Goal: Information Seeking & Learning: Learn about a topic

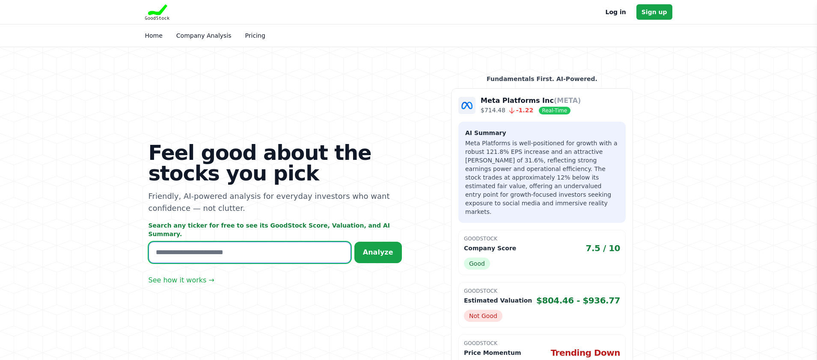
click at [230, 247] on input "text" at bounding box center [250, 251] width 203 height 21
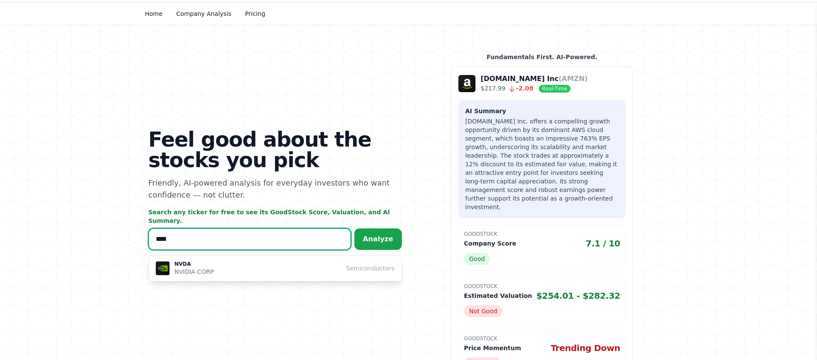
scroll to position [43, 0]
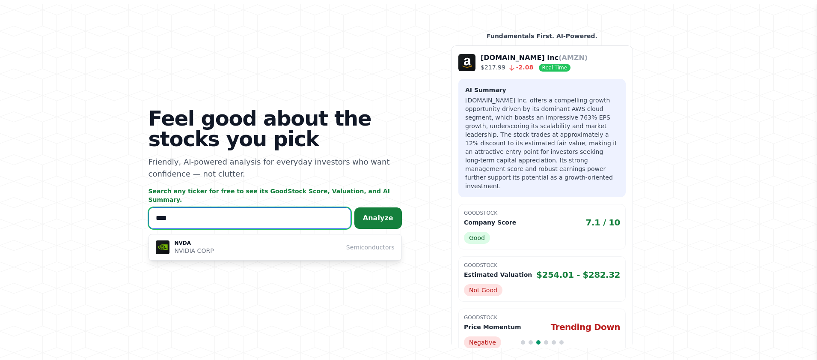
type input "****"
click at [377, 214] on span "Analyze" at bounding box center [378, 218] width 30 height 8
